Goal: Register for event/course

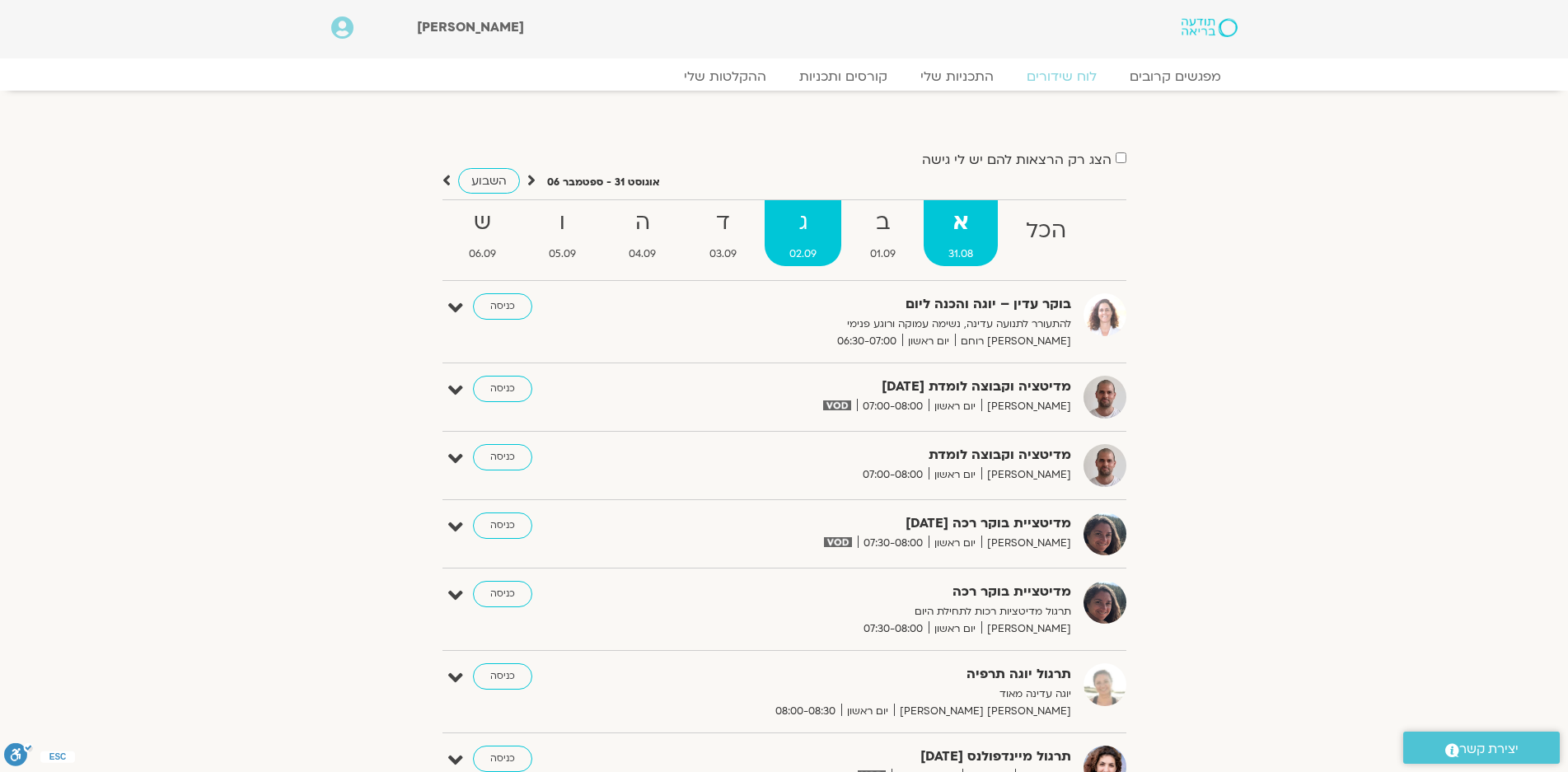
click at [803, 233] on strong "ג" at bounding box center [803, 223] width 77 height 37
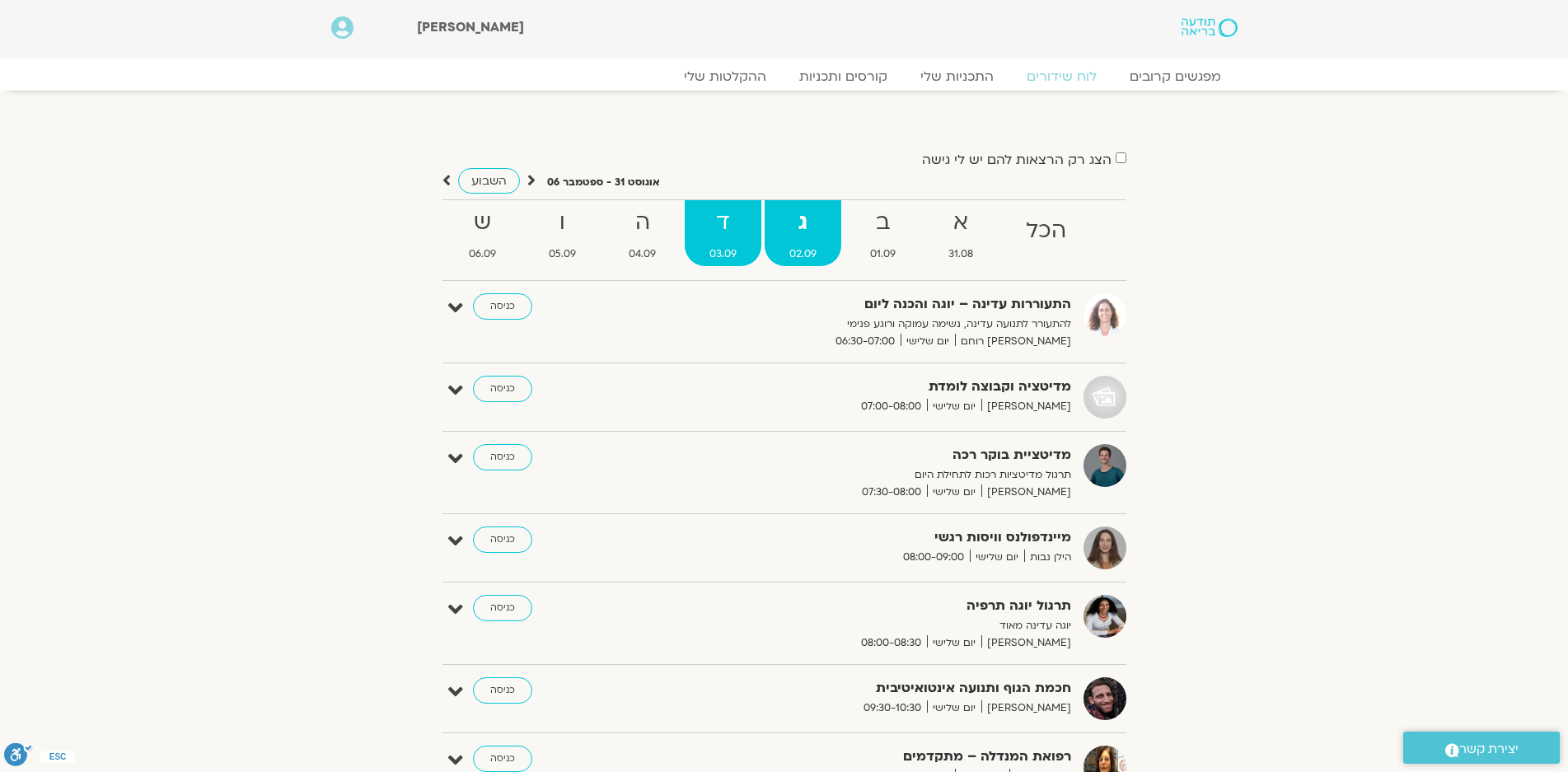
click at [722, 215] on strong "ד" at bounding box center [723, 223] width 77 height 37
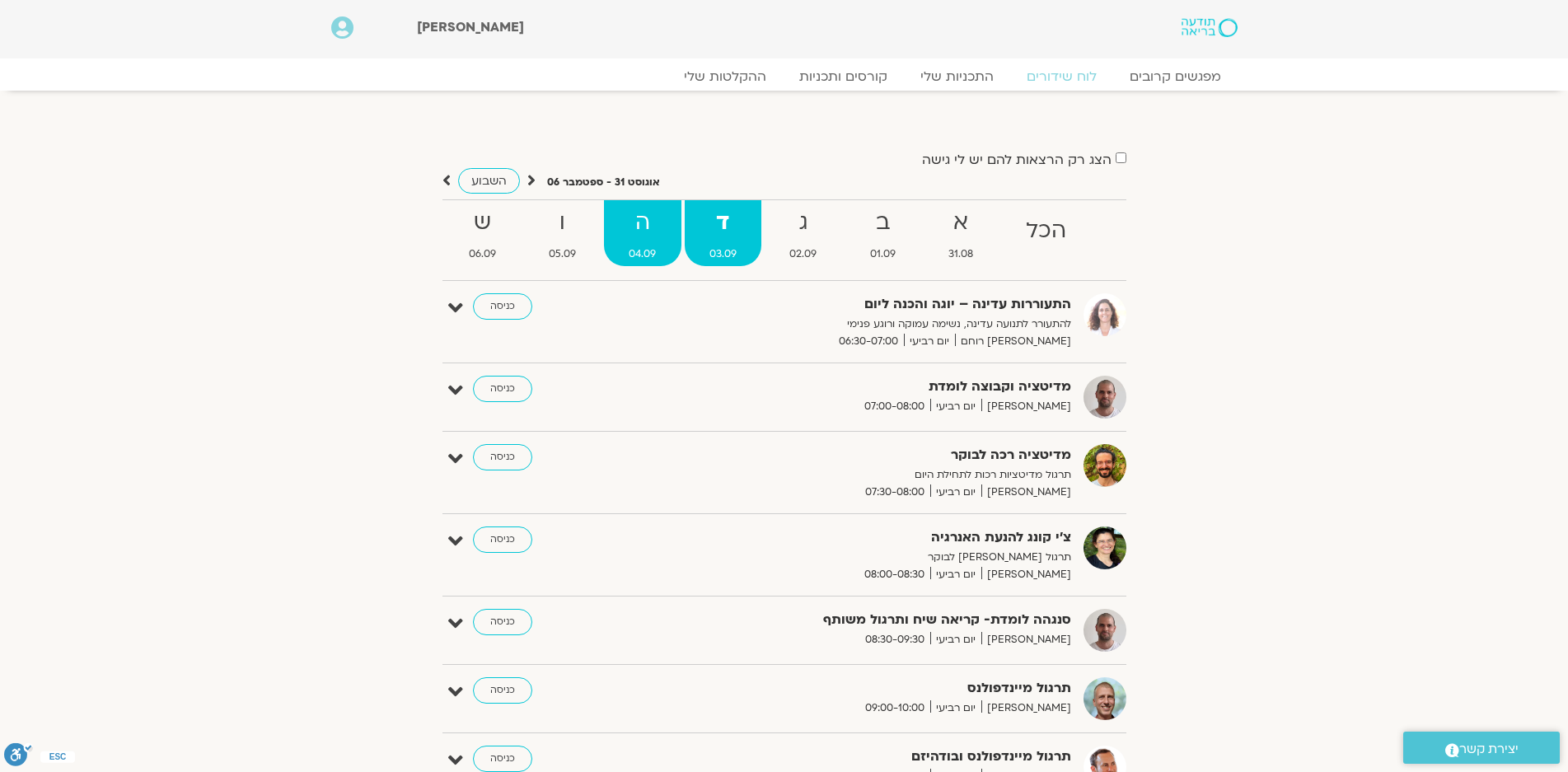
click at [627, 245] on span "04.09" at bounding box center [643, 254] width 77 height 17
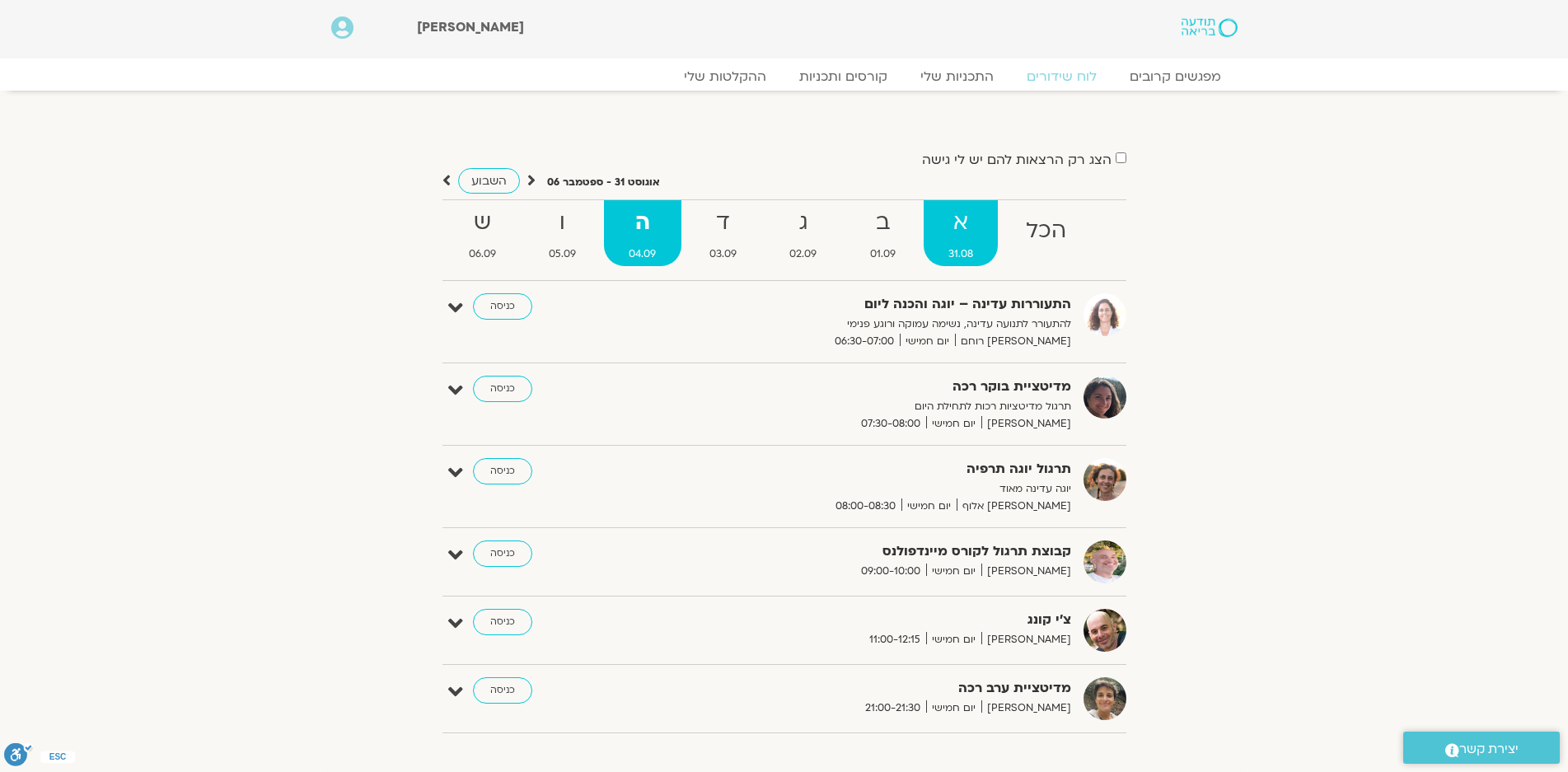
click at [960, 234] on strong "א" at bounding box center [960, 223] width 74 height 37
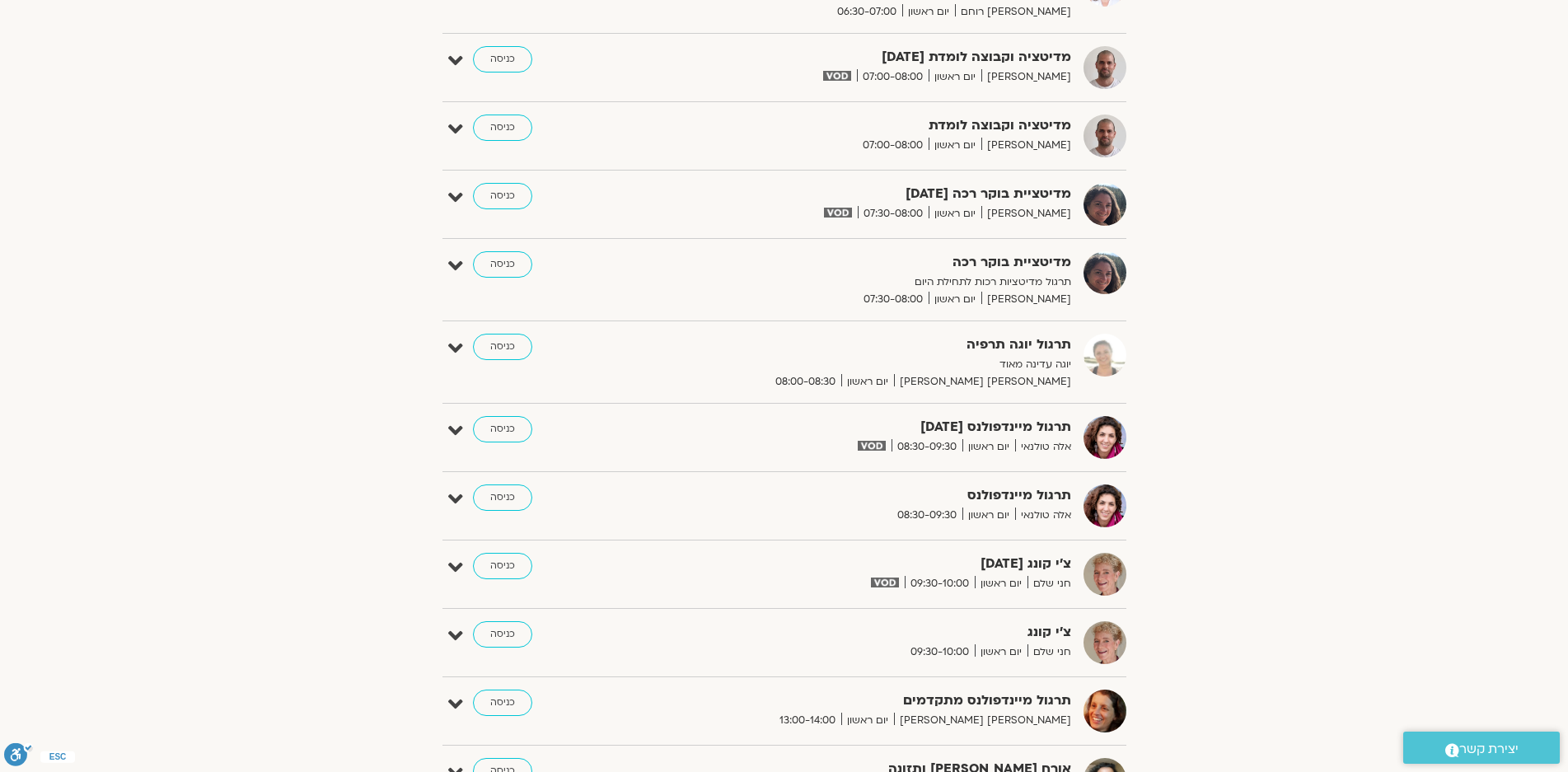
scroll to position [741, 0]
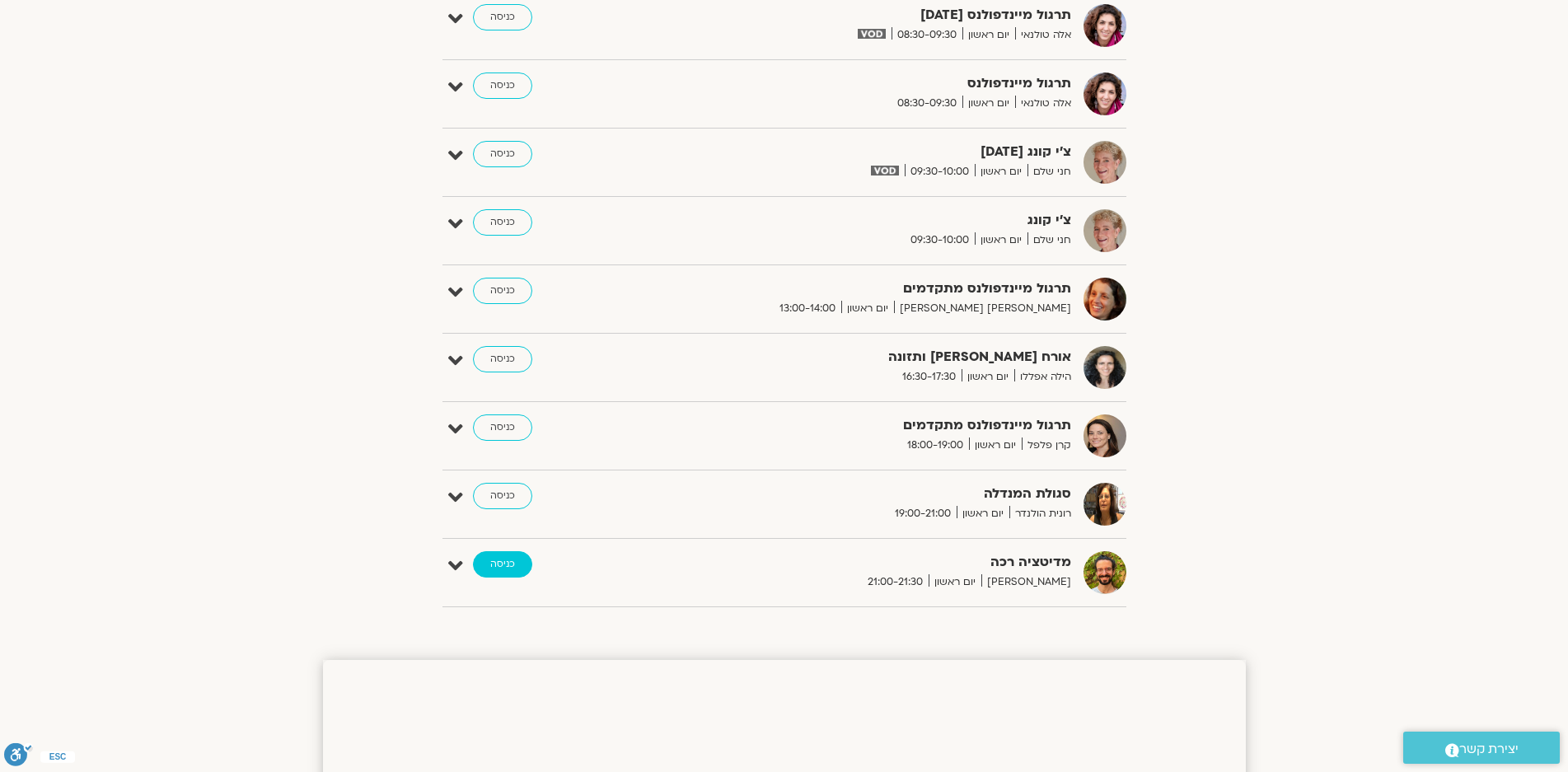
click at [489, 560] on link "כניסה" at bounding box center [502, 564] width 59 height 27
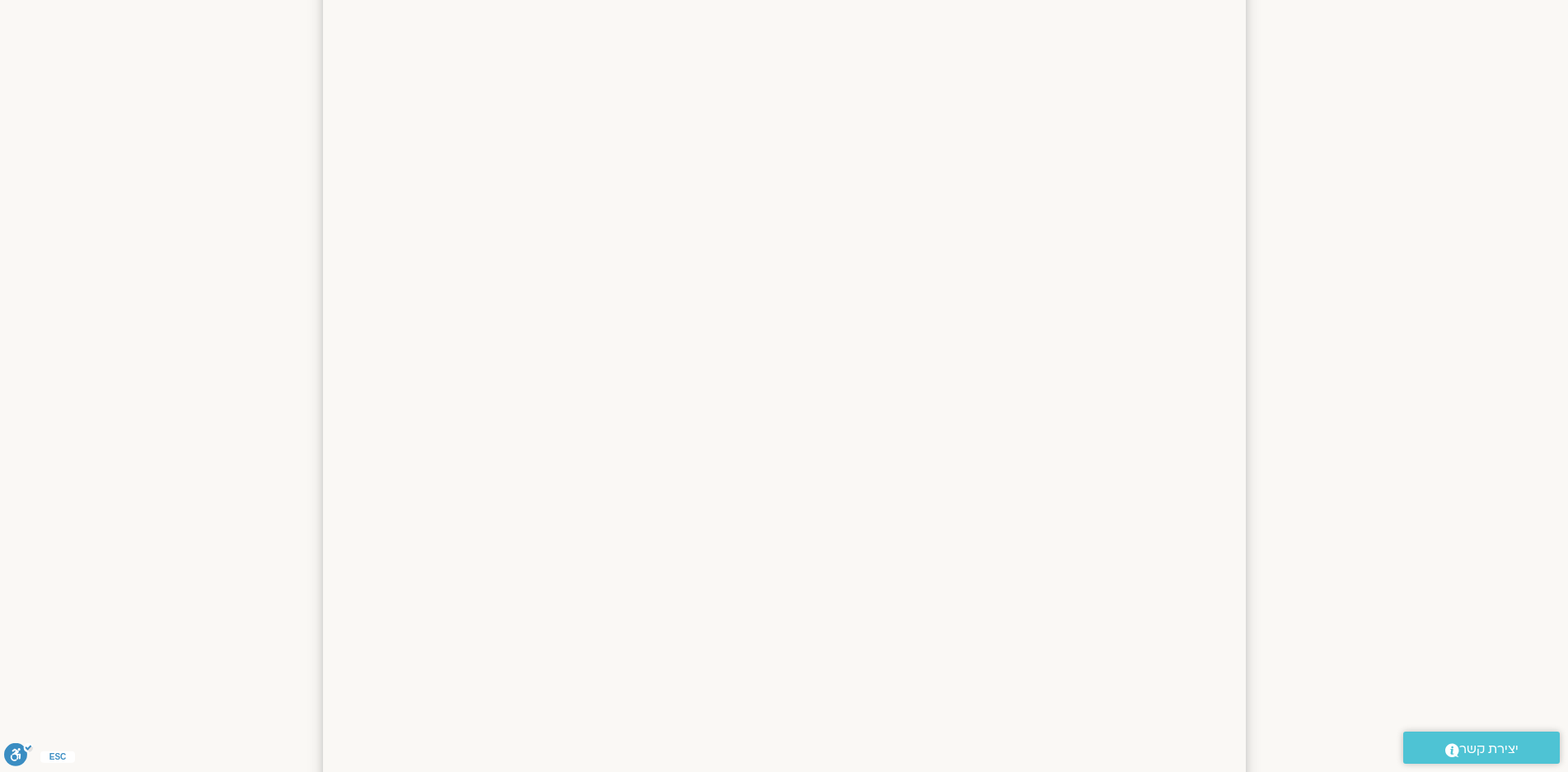
scroll to position [1861, 0]
